Goal: Task Accomplishment & Management: Use online tool/utility

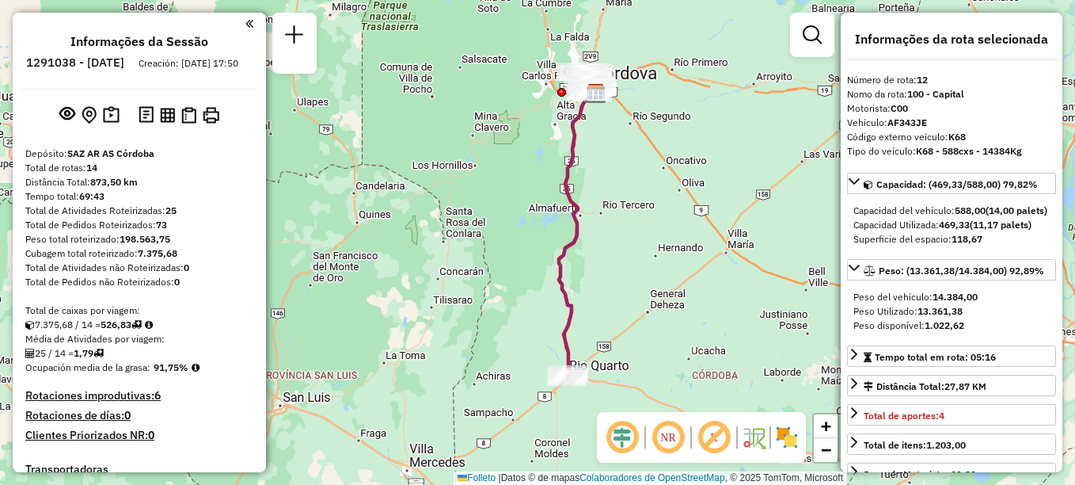
select select "**********"
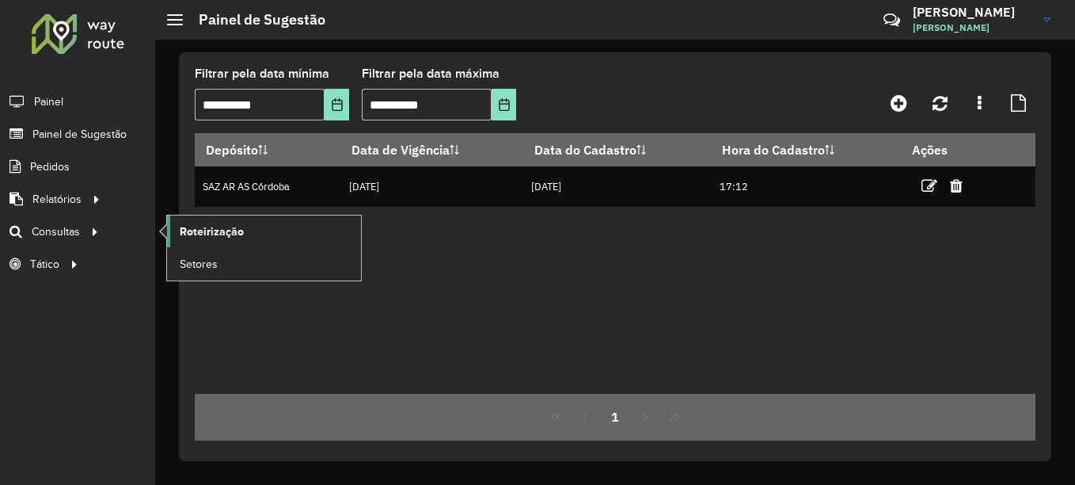
click at [196, 234] on span "Roteirização" at bounding box center [212, 231] width 64 height 17
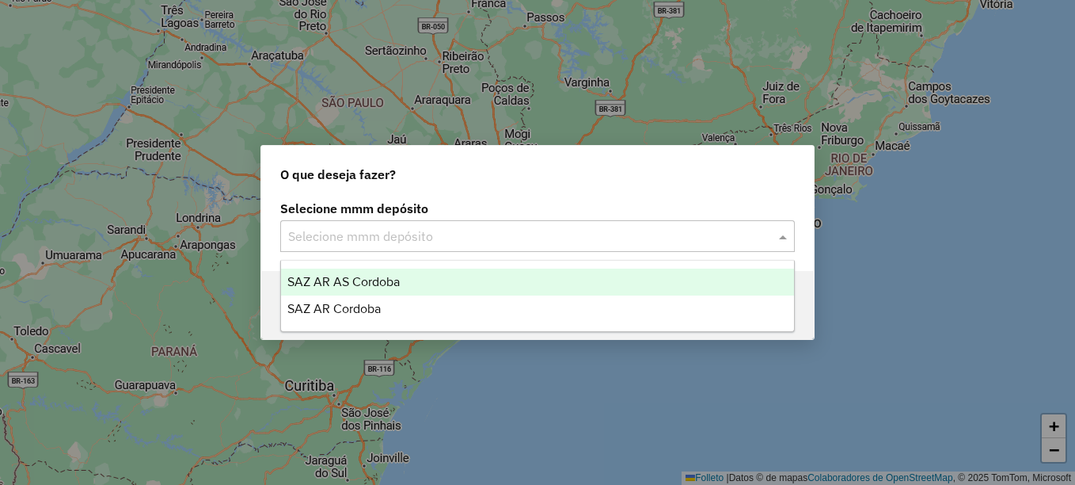
click at [417, 240] on input "text" at bounding box center [521, 236] width 467 height 19
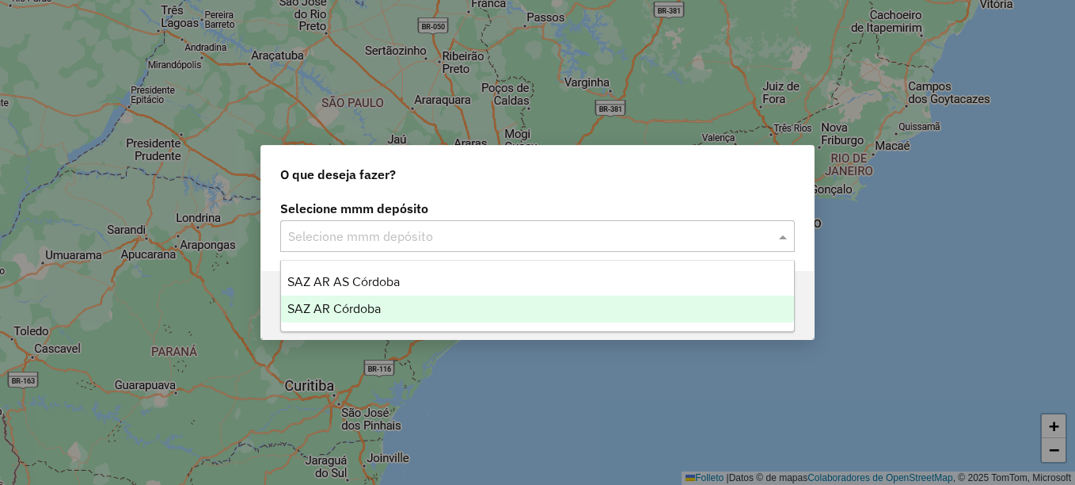
click at [367, 306] on span "SAZ AR Córdoba" at bounding box center [333, 308] width 93 height 13
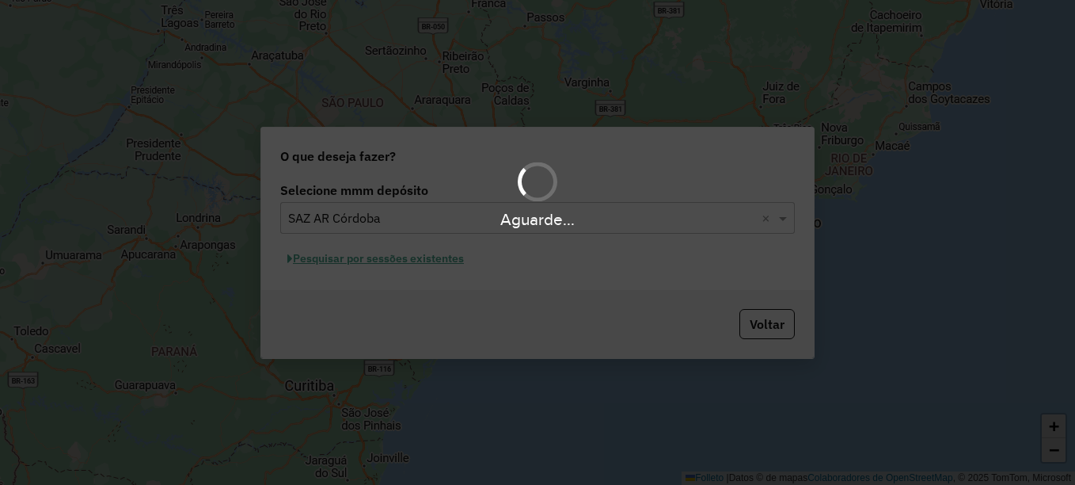
click at [417, 258] on div "Aguarde..." at bounding box center [537, 242] width 1075 height 485
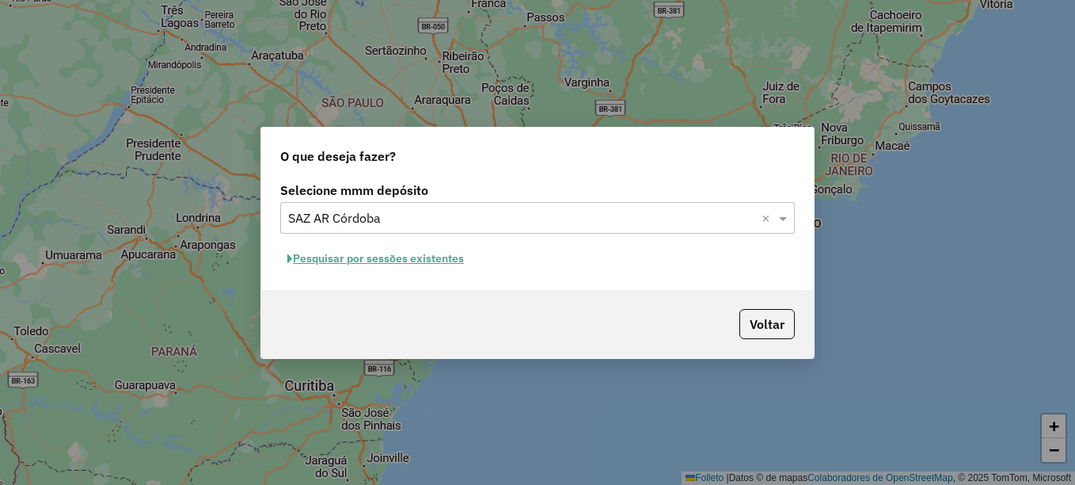
click at [418, 257] on font "Pesquisar por sessões existentes" at bounding box center [378, 258] width 171 height 14
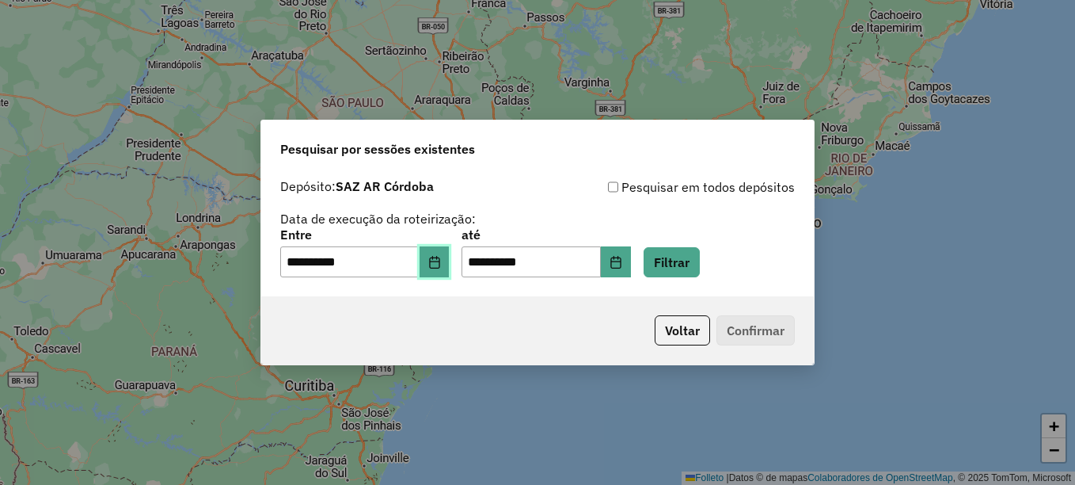
click at [446, 269] on button "Elija la fecha" at bounding box center [435, 262] width 30 height 32
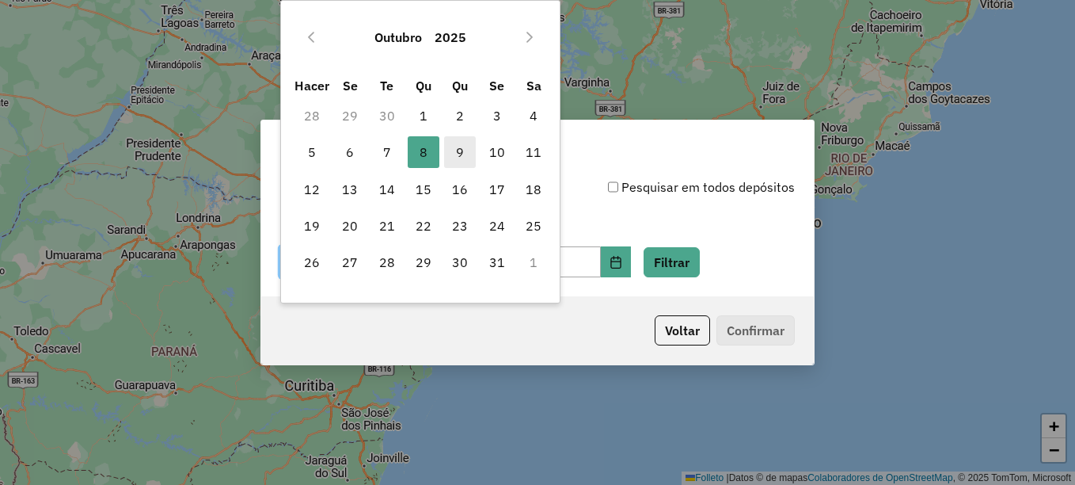
click at [459, 147] on font "9" at bounding box center [460, 152] width 8 height 19
type input "**********"
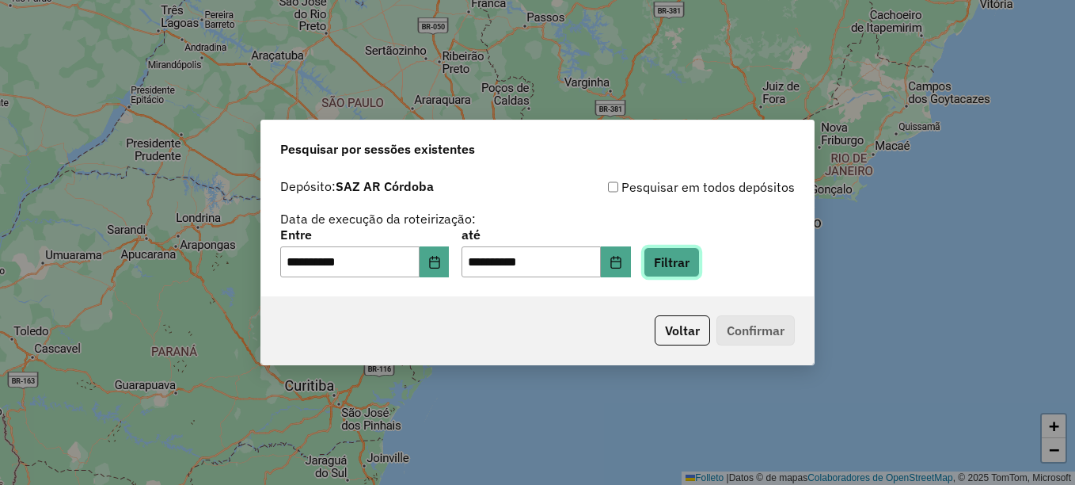
click at [683, 261] on button "Filtrar" at bounding box center [672, 262] width 56 height 30
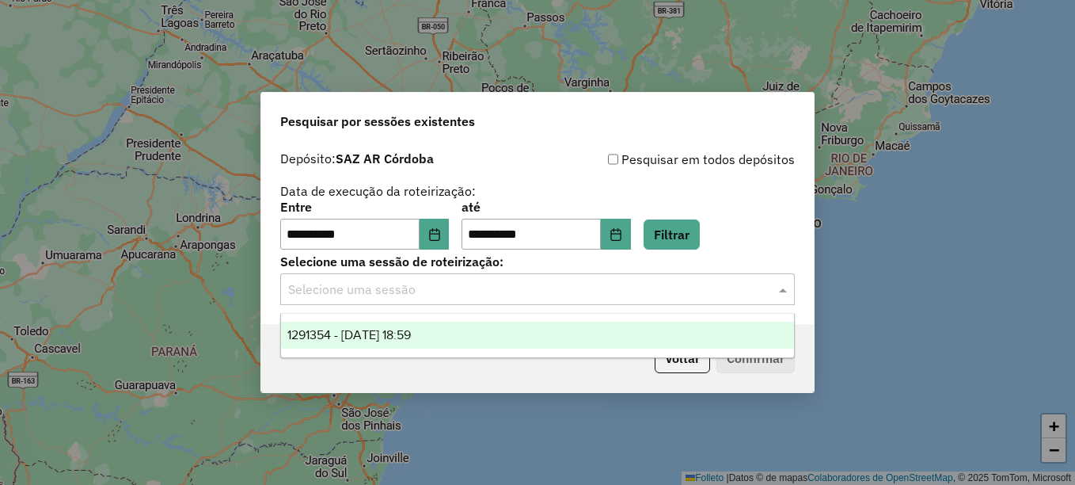
click at [430, 289] on input "text" at bounding box center [521, 289] width 467 height 19
click at [411, 329] on span "1291354 - [DATE] 18:59" at bounding box center [349, 334] width 124 height 13
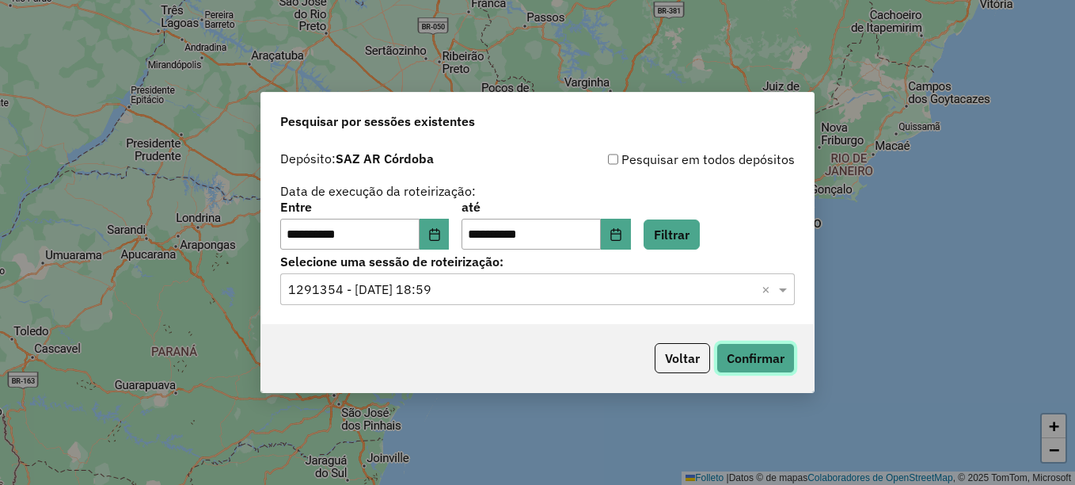
click at [773, 360] on button "Confirmar" at bounding box center [756, 358] width 78 height 30
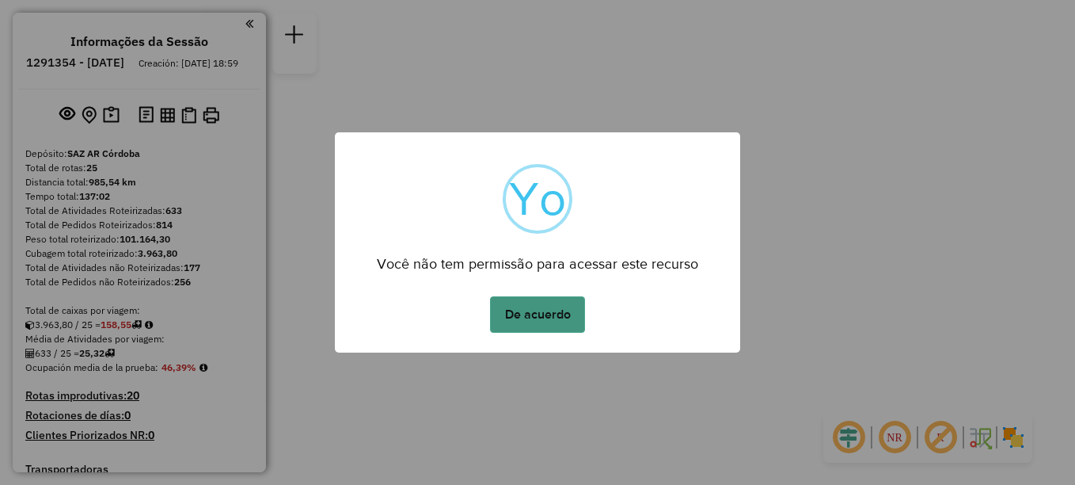
click at [551, 302] on button "De acuerdo" at bounding box center [537, 314] width 95 height 36
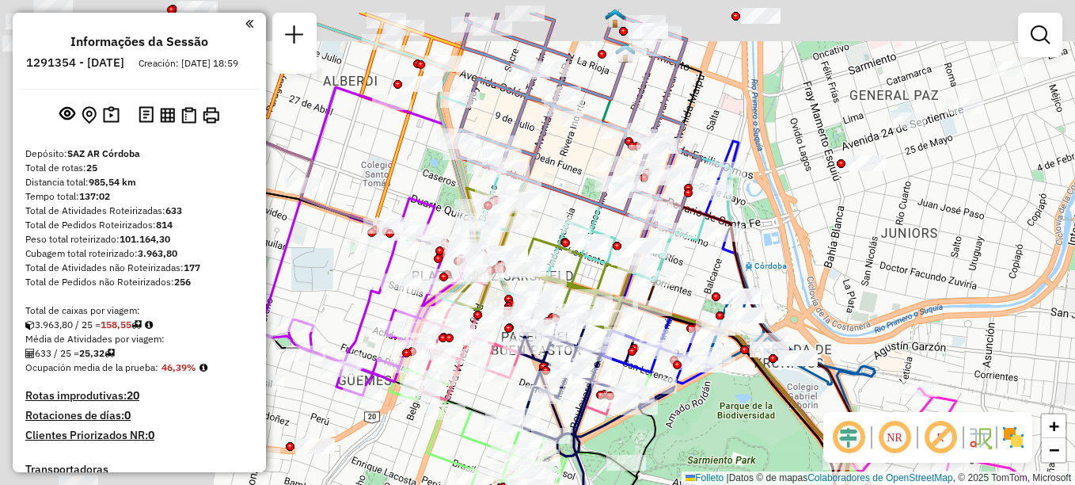
drag, startPoint x: 785, startPoint y: 280, endPoint x: 851, endPoint y: 277, distance: 65.8
click at [853, 284] on div "Janela de atendimento Grade de atendimento Capacidade Transportadoras Veículos …" at bounding box center [537, 242] width 1075 height 485
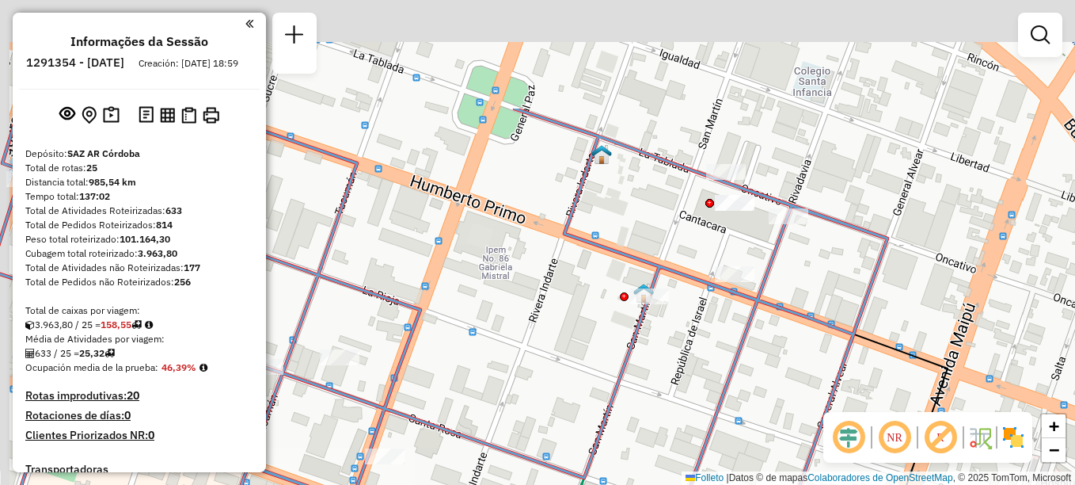
click at [667, 367] on div "Janela de atendimento Grade de atendimento Capacidade Transportadoras Veículos …" at bounding box center [537, 242] width 1075 height 485
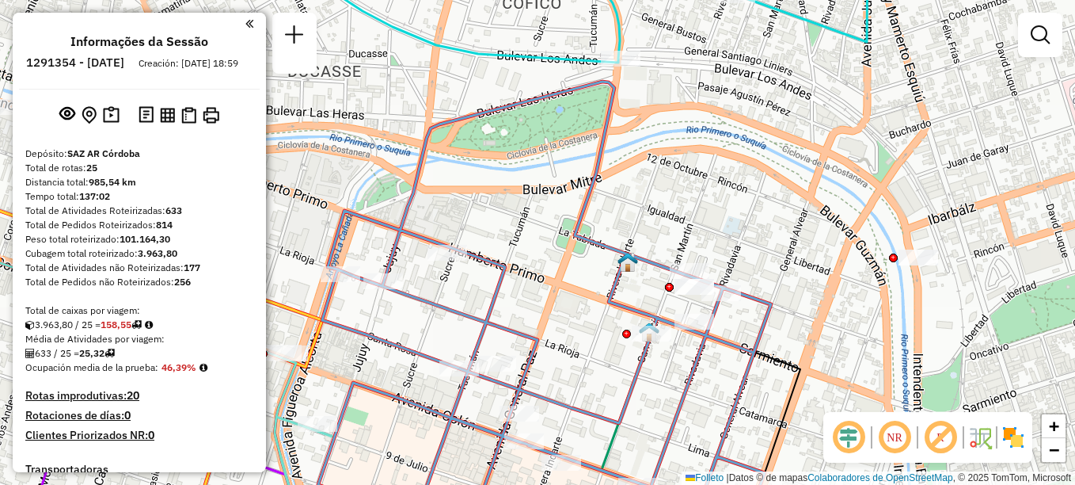
drag, startPoint x: 622, startPoint y: 348, endPoint x: 694, endPoint y: 171, distance: 191.2
click at [693, 178] on div "Rota 24 - Plaça AD043AB 0000406091 - NAVARRO JAVIER Rota 24 - Plaça AD043AB 000…" at bounding box center [537, 242] width 1075 height 485
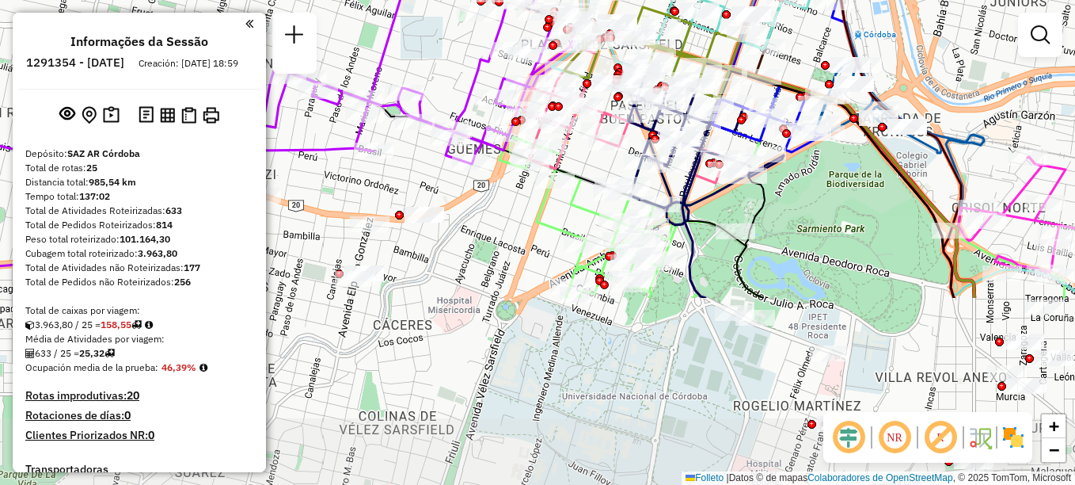
click at [745, 0] on html "Aguarde... Pop-up bloqueado! Seu navegador bloqueou automáticamente a abertura …" at bounding box center [537, 242] width 1075 height 485
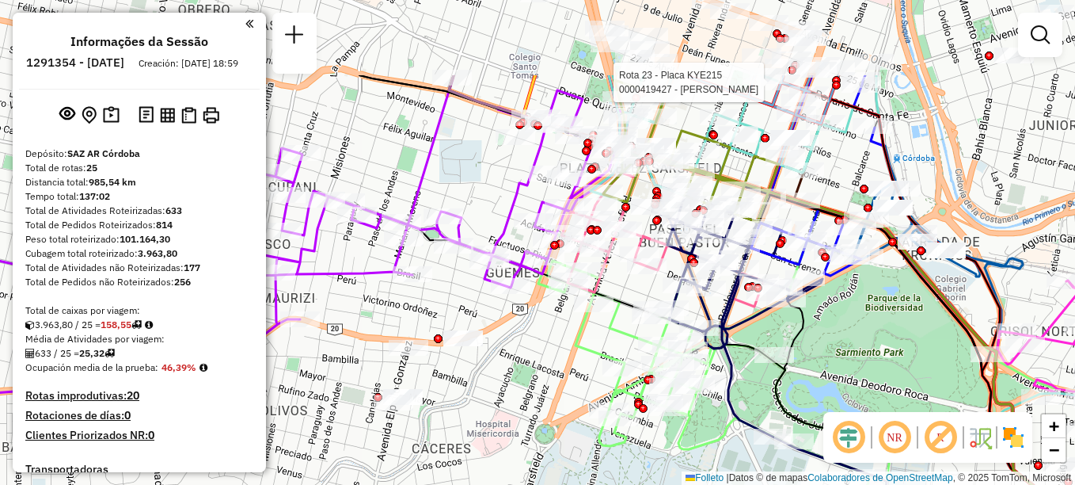
drag, startPoint x: 897, startPoint y: 105, endPoint x: 933, endPoint y: 168, distance: 72.4
click at [933, 168] on div "Rota 24 - Plaça AD043AB 0000426681 - Amaya Claudia Rota 23 - Placa KYE215 00004…" at bounding box center [537, 242] width 1075 height 485
